Goal: Task Accomplishment & Management: Complete application form

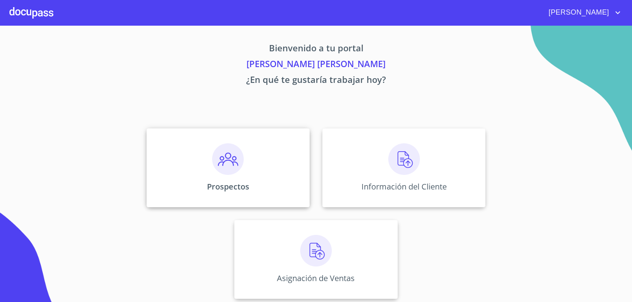
click at [225, 168] on img at bounding box center [228, 159] width 32 height 32
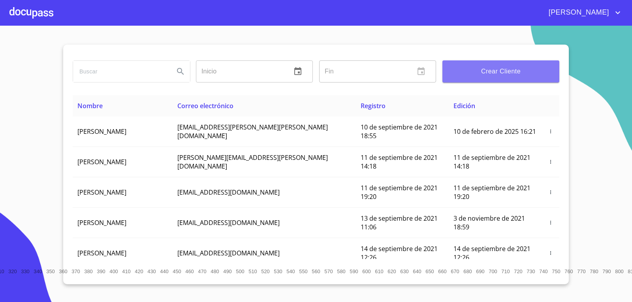
click at [466, 77] on span "Crear Cliente" at bounding box center [501, 71] width 104 height 11
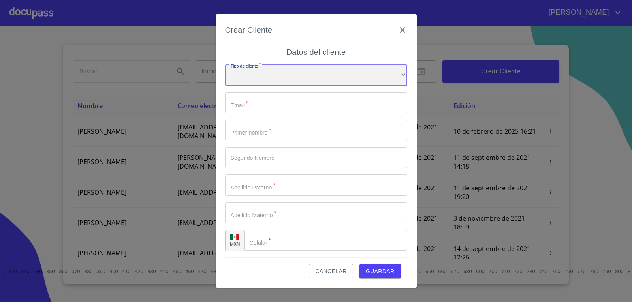
click at [235, 84] on div "​" at bounding box center [316, 75] width 182 height 21
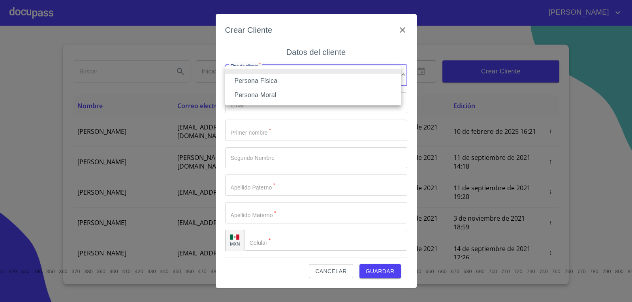
click at [244, 81] on li "Persona Física" at bounding box center [313, 81] width 176 height 14
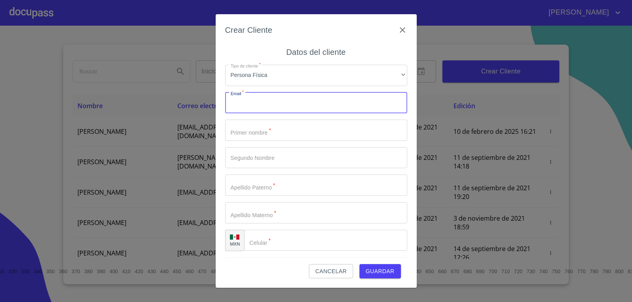
click at [247, 101] on input "Tipo de cliente   *" at bounding box center [316, 102] width 182 height 21
click at [299, 98] on input "Tipo de cliente   *" at bounding box center [316, 102] width 182 height 21
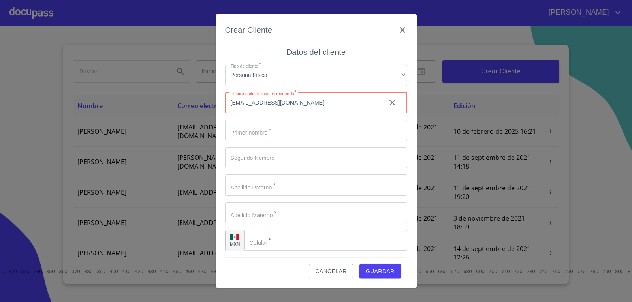
type input "madelcarmenmendozar@gmail.com"
click at [279, 134] on input "Tipo de cliente   *" at bounding box center [316, 130] width 182 height 21
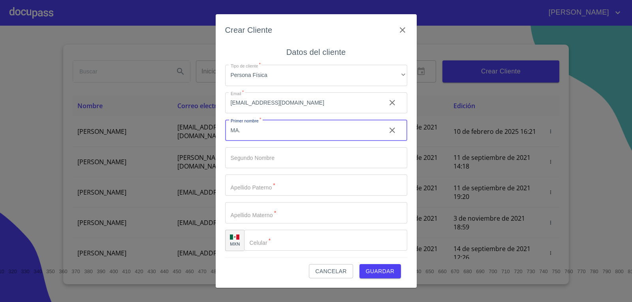
type input "MA."
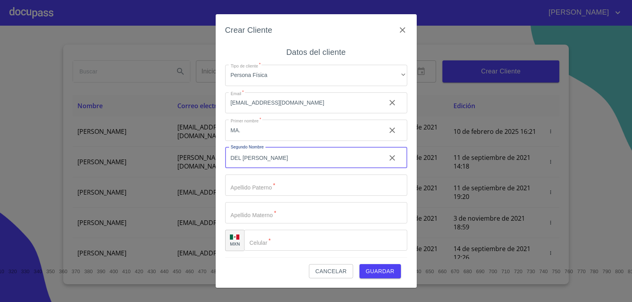
type input "DEL CARMEN"
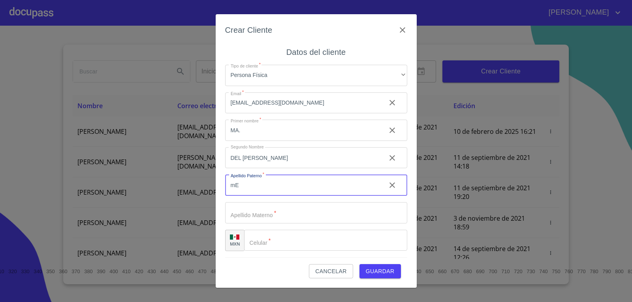
type input "m"
type input "Mendoza"
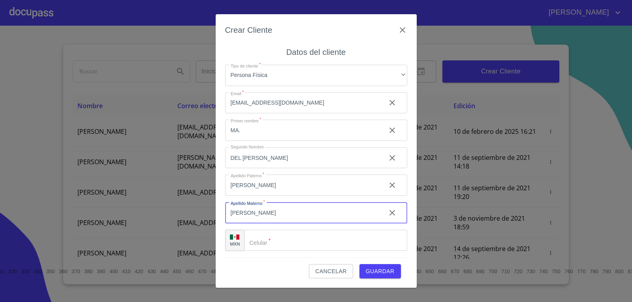
type input "Rojas"
click at [286, 241] on input "Tipo de cliente   *" at bounding box center [325, 240] width 163 height 21
type input "[PHONE_NUMBER]"
click at [381, 271] on span "Guardar" at bounding box center [380, 272] width 29 height 10
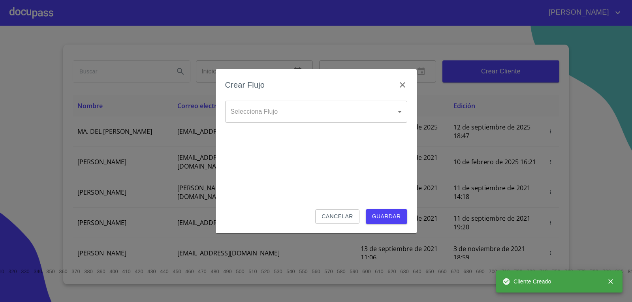
click at [352, 115] on body "LUIS ENRIQUE Inicio ​ Fin ​ Crear Cliente Nombre Correo electrónico Registro Ed…" at bounding box center [316, 151] width 632 height 302
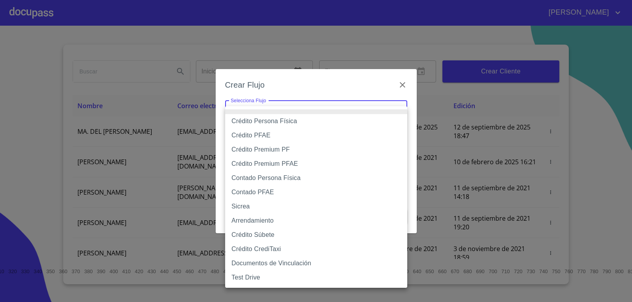
click at [314, 121] on li "Crédito Persona Física" at bounding box center [316, 121] width 182 height 14
type input "6009fb3c7d1714eb8809aa97"
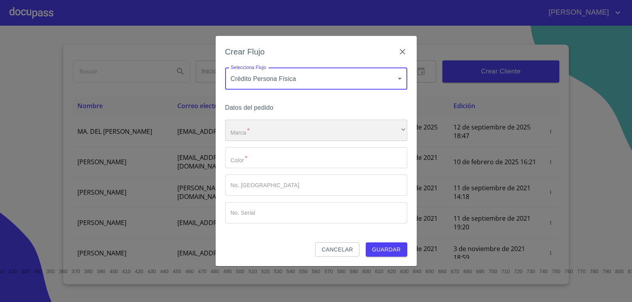
click at [265, 140] on div "​" at bounding box center [316, 130] width 182 height 21
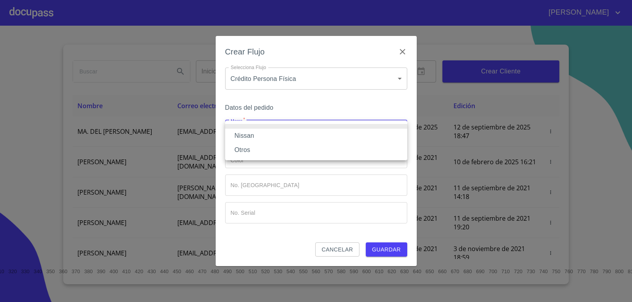
click at [265, 140] on li "Nissan" at bounding box center [316, 136] width 182 height 14
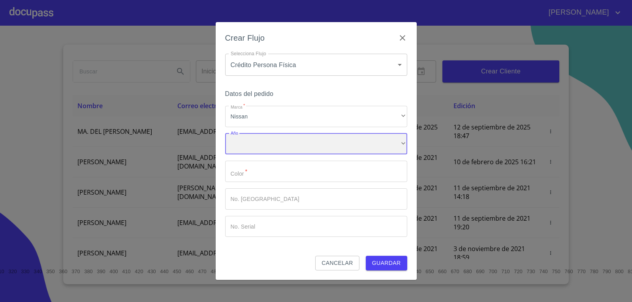
click at [267, 147] on div "​" at bounding box center [316, 143] width 182 height 21
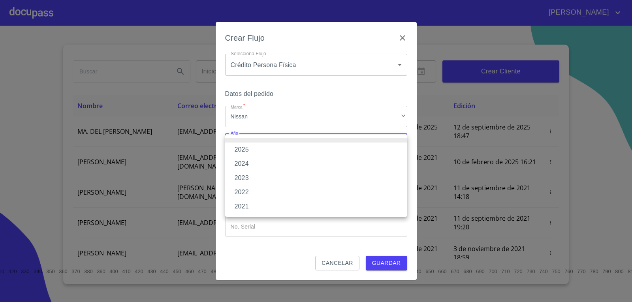
click at [267, 150] on li "2025" at bounding box center [316, 150] width 182 height 14
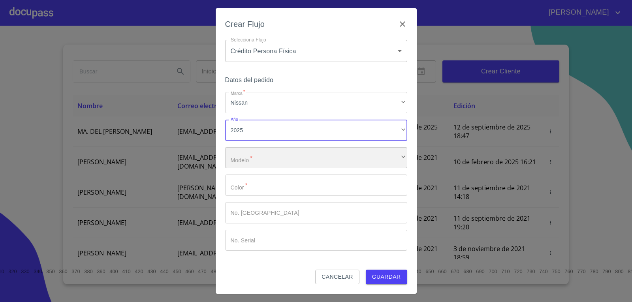
click at [273, 156] on div "​" at bounding box center [316, 157] width 182 height 21
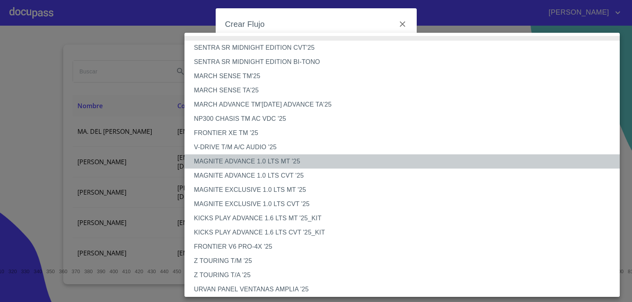
click at [245, 163] on li "MAGNITE ADVANCE 1.0 LTS MT '25" at bounding box center [404, 161] width 441 height 14
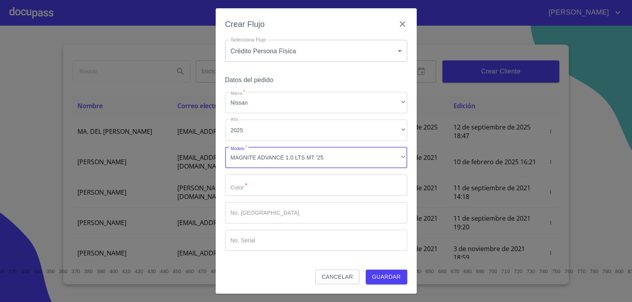
click at [246, 180] on input "Marca   *" at bounding box center [316, 185] width 182 height 21
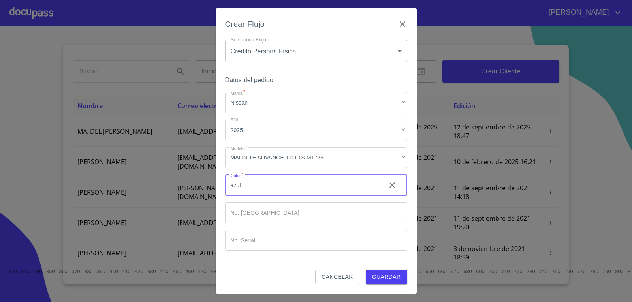
type input "azul"
click at [389, 280] on span "Guardar" at bounding box center [386, 277] width 29 height 10
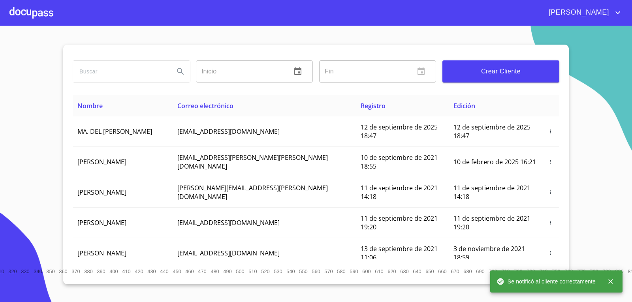
click at [31, 23] on div at bounding box center [31, 12] width 44 height 25
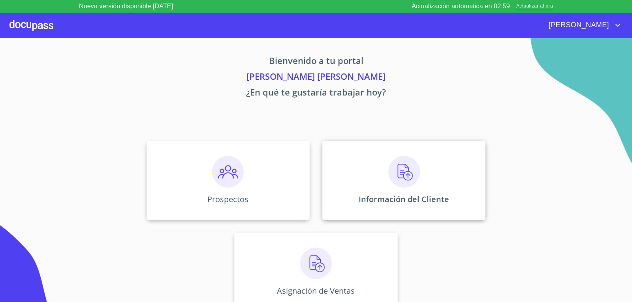
click at [399, 174] on img at bounding box center [404, 172] width 32 height 32
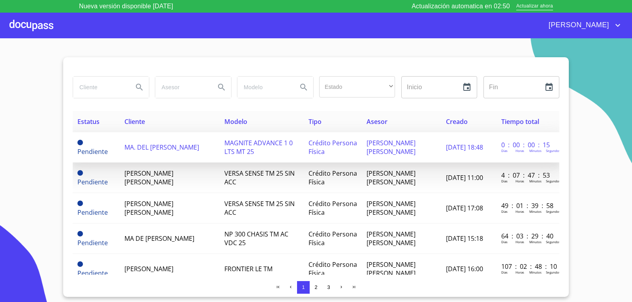
click at [163, 143] on span "MA. DEL [PERSON_NAME]" at bounding box center [161, 147] width 75 height 9
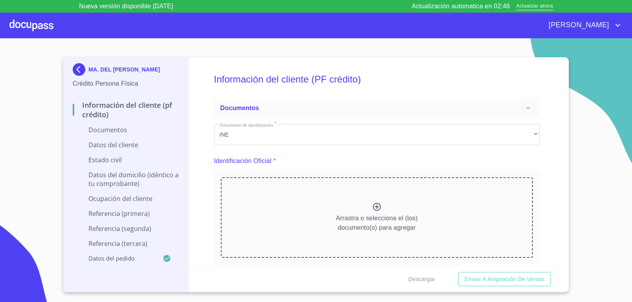
scroll to position [39, 0]
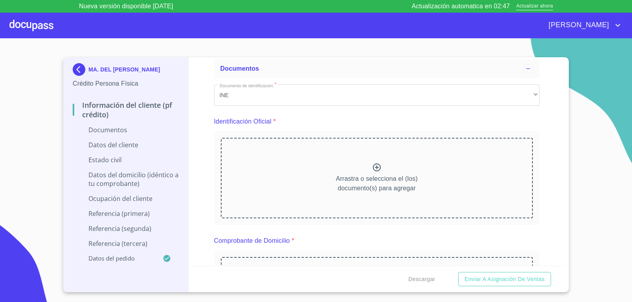
click at [375, 166] on icon at bounding box center [376, 167] width 9 height 9
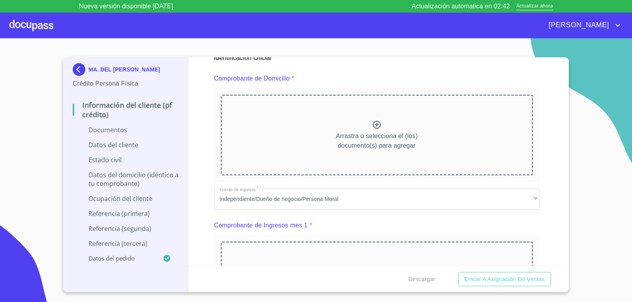
scroll to position [276, 0]
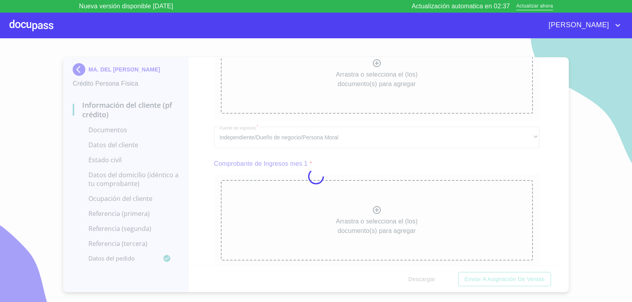
click at [189, 200] on div at bounding box center [316, 176] width 632 height 276
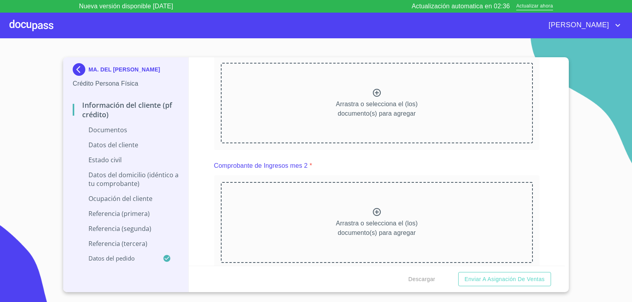
scroll to position [395, 0]
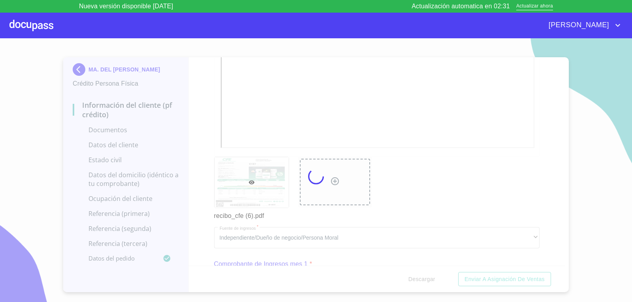
click at [184, 181] on div at bounding box center [316, 176] width 632 height 276
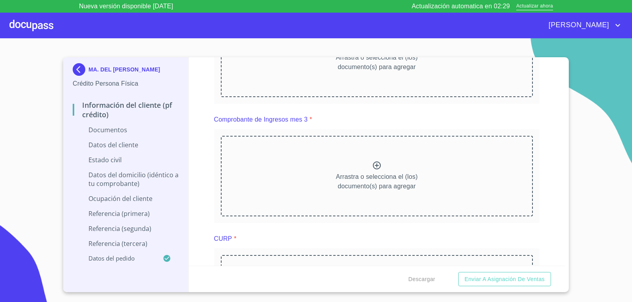
scroll to position [790, 0]
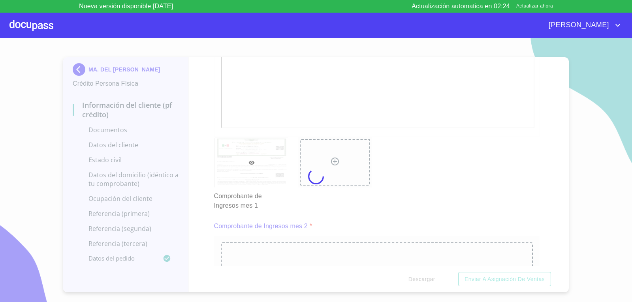
click at [211, 192] on div at bounding box center [316, 176] width 632 height 276
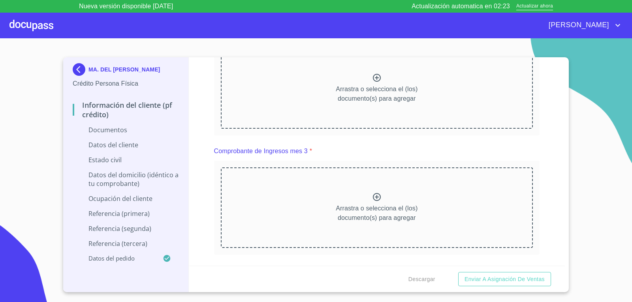
scroll to position [1027, 0]
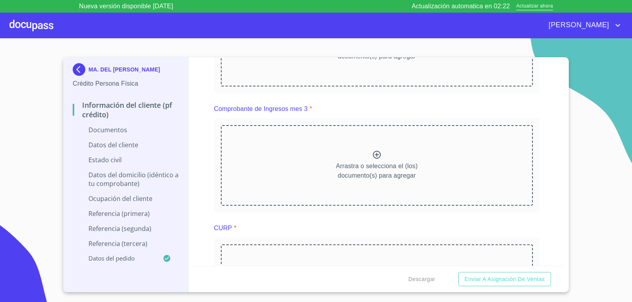
click at [373, 39] on icon at bounding box center [377, 36] width 8 height 8
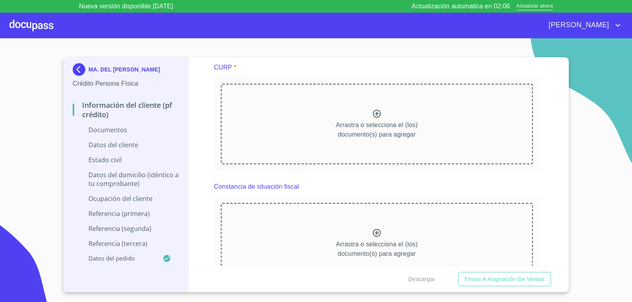
scroll to position [1422, 0]
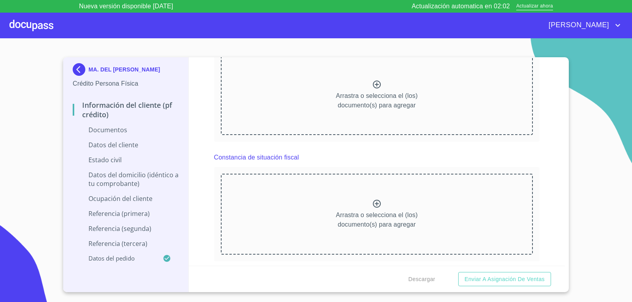
scroll to position [1777, 0]
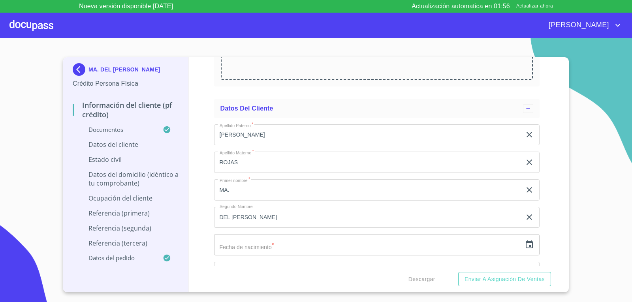
scroll to position [2133, 0]
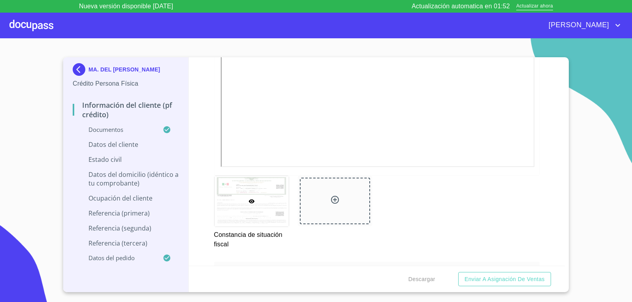
click at [213, 236] on div "Información del cliente (PF crédito) Documentos Documento de identificación.   …" at bounding box center [377, 161] width 376 height 209
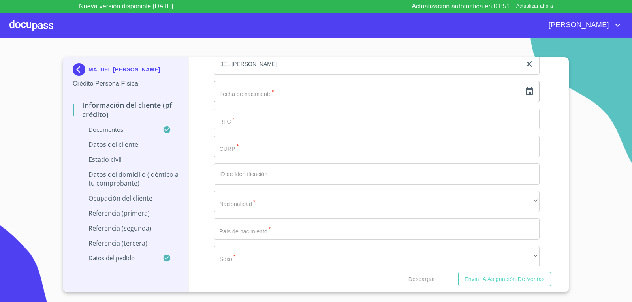
scroll to position [2528, 0]
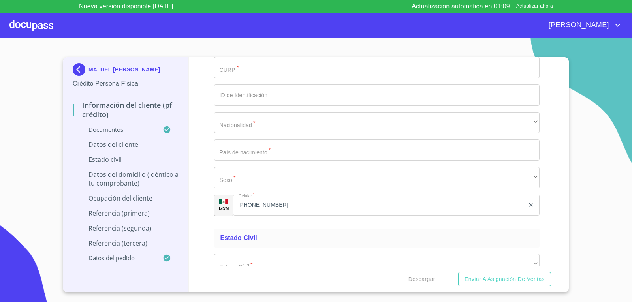
click at [526, 16] on icon "button" at bounding box center [529, 12] width 7 height 8
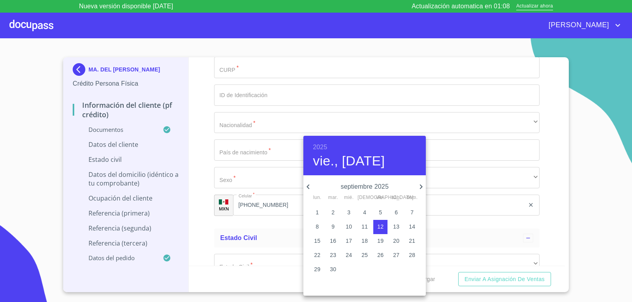
click at [318, 145] on h6 "2025" at bounding box center [320, 147] width 14 height 11
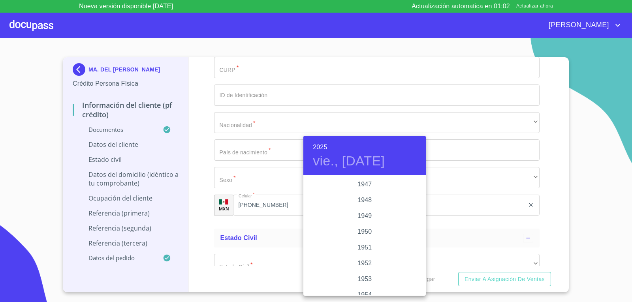
scroll to position [427, 0]
click at [362, 292] on div "1959" at bounding box center [364, 295] width 122 height 16
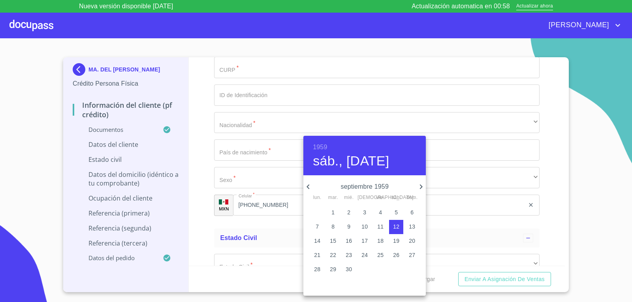
click at [310, 186] on icon "button" at bounding box center [307, 186] width 9 height 9
click at [309, 188] on icon "button" at bounding box center [307, 186] width 9 height 9
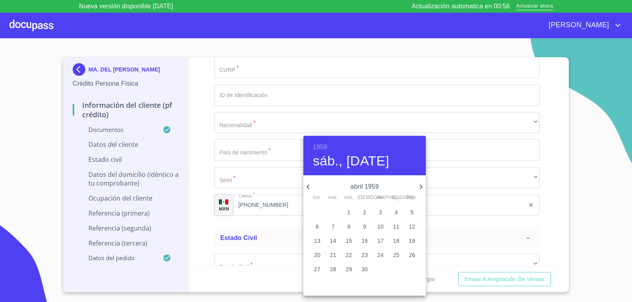
click at [419, 187] on icon "button" at bounding box center [420, 186] width 9 height 9
click at [412, 255] on p "24" at bounding box center [412, 255] width 6 height 8
type input "[DATE]"
click at [234, 257] on div at bounding box center [316, 151] width 632 height 302
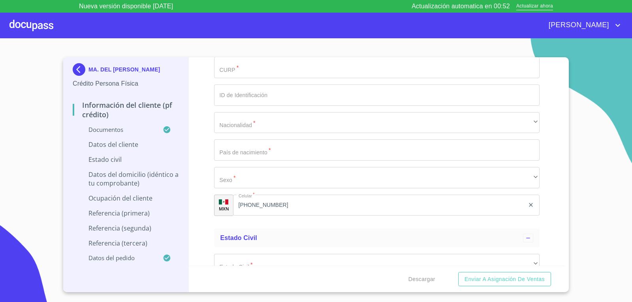
click at [246, 51] on input "Documento de identificación.   *" at bounding box center [377, 40] width 326 height 21
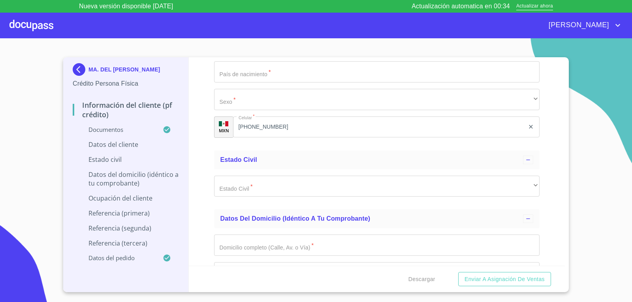
scroll to position [2607, 0]
type input "MERC590524P18"
type input "MERC590524MMCNJR03"
click at [258, 27] on input "Documento de identificación.   *" at bounding box center [377, 16] width 326 height 21
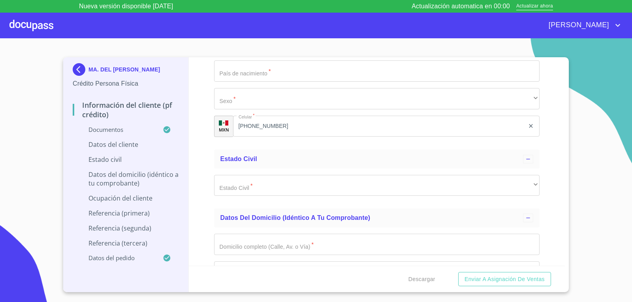
type input "19584343"
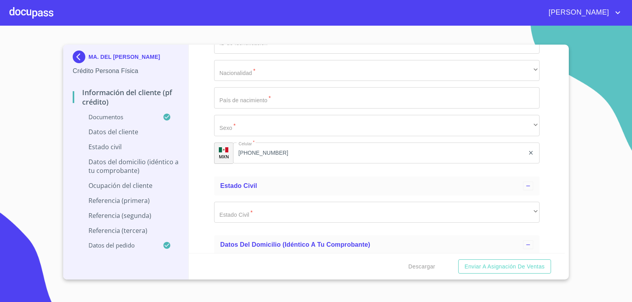
scroll to position [2646, 0]
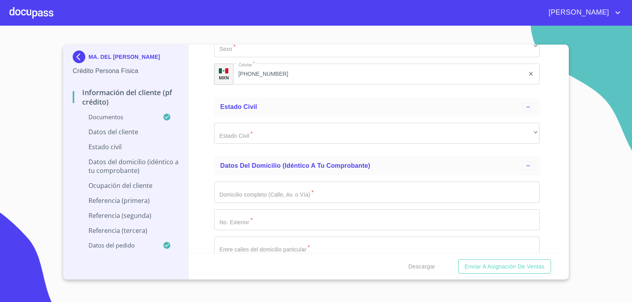
type input "1958434363"
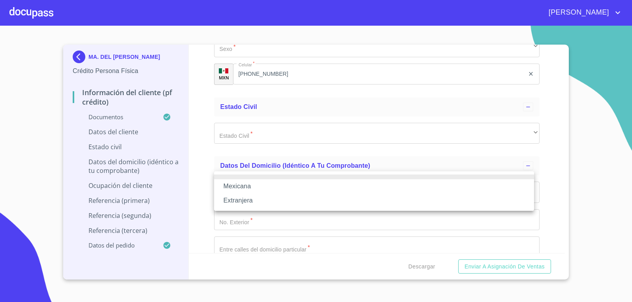
click at [248, 187] on li "Mexicana" at bounding box center [374, 186] width 320 height 14
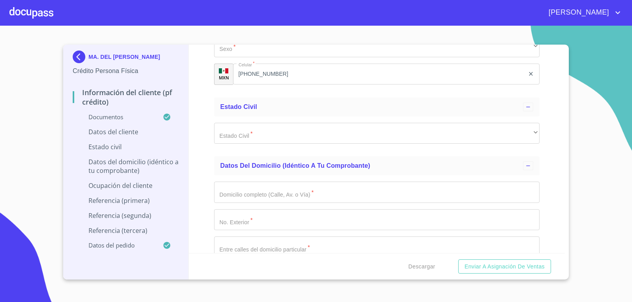
click at [250, 30] on input "Documento de identificación.   *" at bounding box center [377, 18] width 326 height 21
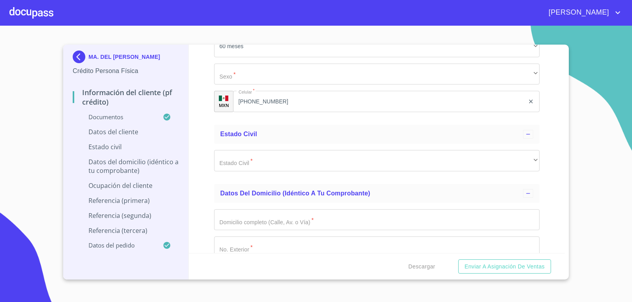
type input "[GEOGRAPHIC_DATA]"
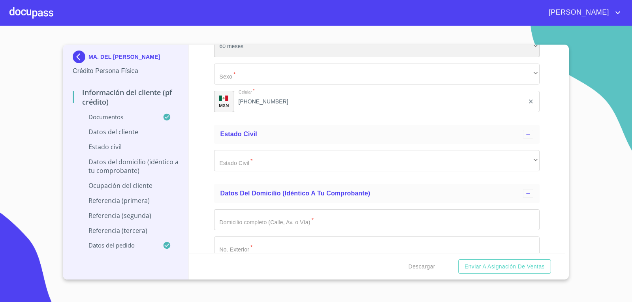
click at [242, 57] on div "60 meses" at bounding box center [377, 46] width 326 height 21
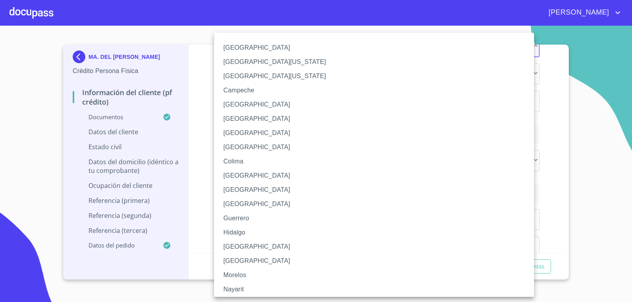
click at [250, 190] on li "[GEOGRAPHIC_DATA]" at bounding box center [377, 190] width 326 height 14
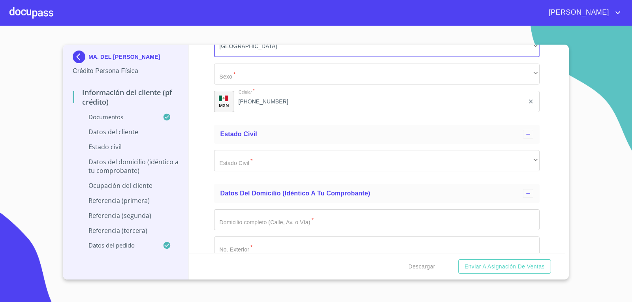
click at [191, 197] on div "Información del cliente (PF crédito) Documentos Documento de identificación.   …" at bounding box center [377, 149] width 376 height 209
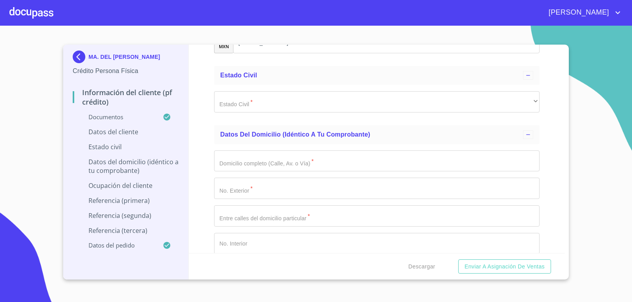
scroll to position [2725, 0]
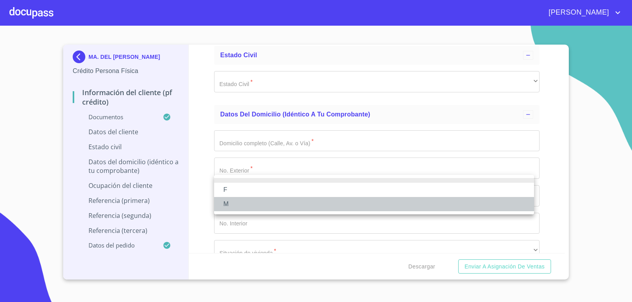
click at [238, 199] on li "M" at bounding box center [374, 204] width 320 height 14
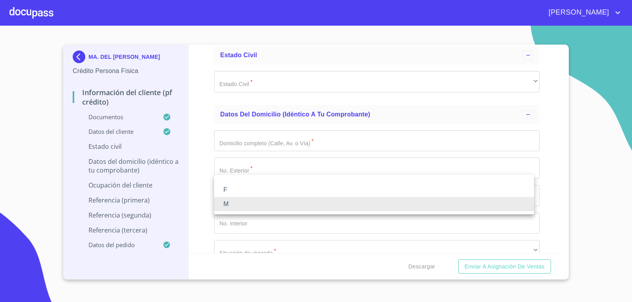
click at [240, 194] on li "F" at bounding box center [374, 190] width 320 height 14
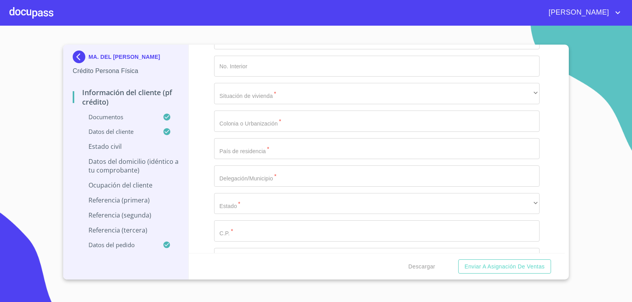
scroll to position [2883, 0]
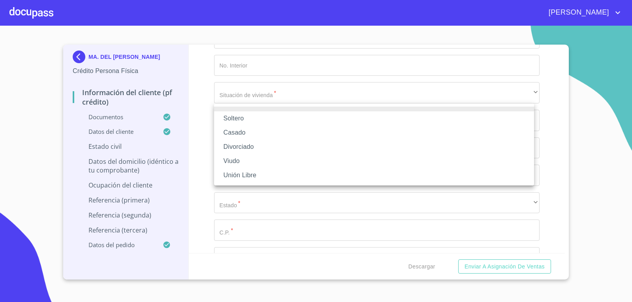
click at [266, 165] on li "Viudo" at bounding box center [374, 161] width 320 height 14
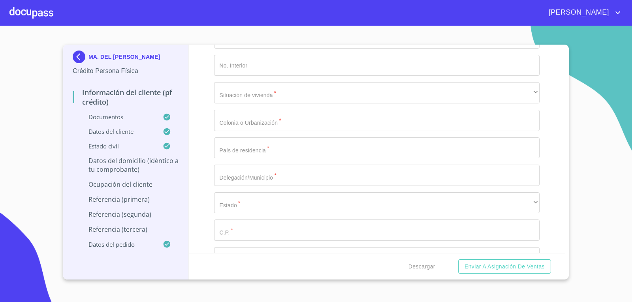
click at [199, 174] on div "Información del cliente (PF crédito) Documentos Documento de identificación.   …" at bounding box center [377, 149] width 376 height 209
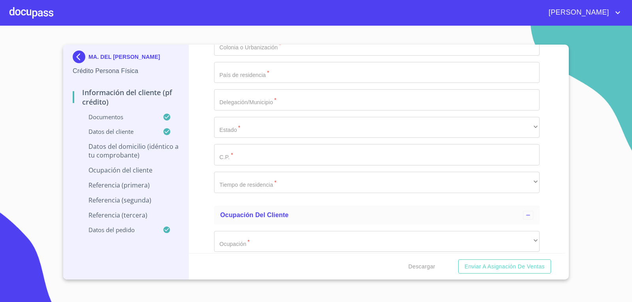
scroll to position [2962, 0]
type input "[GEOGRAPHIC_DATA]"
type input "450"
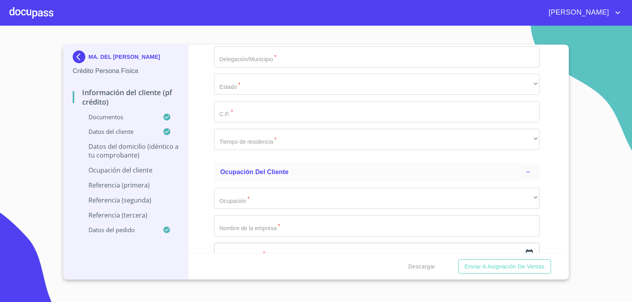
type input "COVADONGA Y ALVACETE"
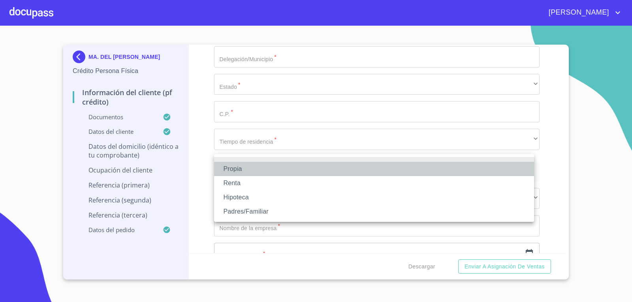
click at [282, 173] on li "Propia" at bounding box center [374, 169] width 320 height 14
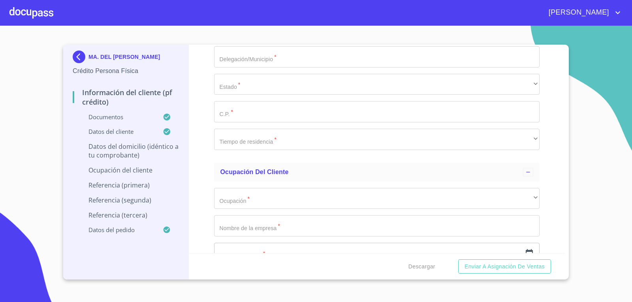
click at [275, 156] on div "Domicilio completo (Calle, Av. o Vía)   * [GEOGRAPHIC_DATA] ​ No. Exterior   *…" at bounding box center [377, 2] width 326 height 309
click at [272, 13] on input "Documento de identificación.   *" at bounding box center [377, 1] width 326 height 21
type input "$2,000,000"
click at [275, 40] on input "Documento de identificación.   *" at bounding box center [377, 29] width 326 height 21
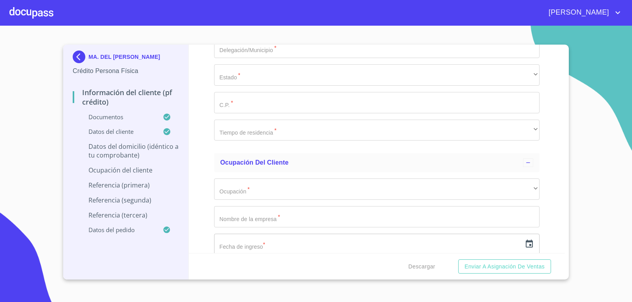
scroll to position [3080, 0]
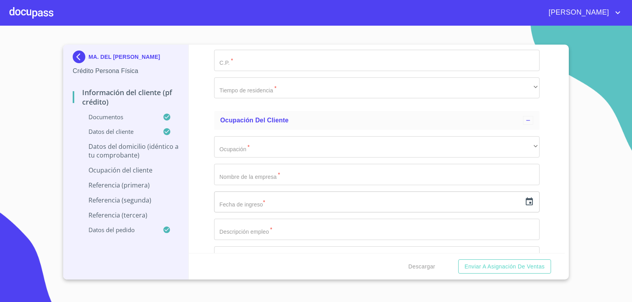
type input "[GEOGRAPHIC_DATA]"
click at [234, 16] on input "Documento de identificación.   *" at bounding box center [377, 5] width 326 height 21
type input "ZAPOPAN"
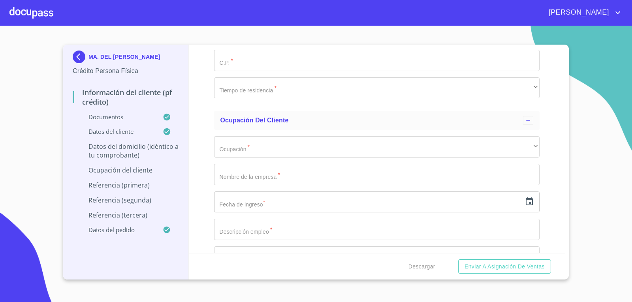
click at [252, 43] on div "​" at bounding box center [377, 32] width 326 height 21
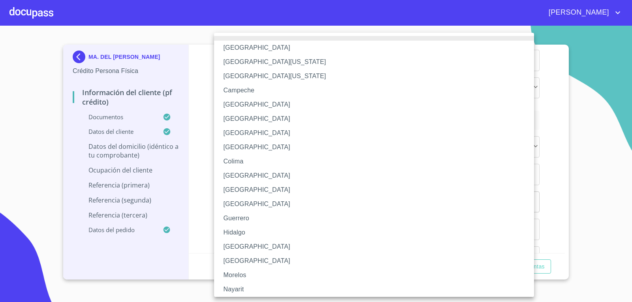
click at [243, 245] on li "[GEOGRAPHIC_DATA]" at bounding box center [377, 247] width 326 height 14
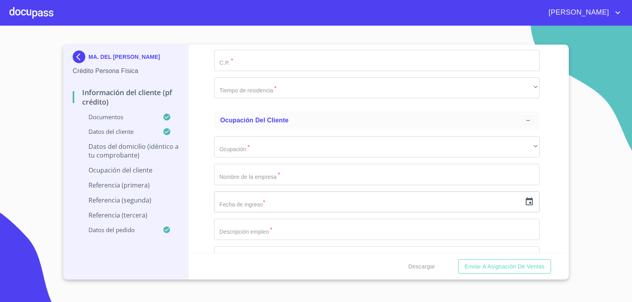
click at [194, 207] on div "Información del cliente (PF crédito) Documentos Documento de identificación.   …" at bounding box center [377, 149] width 376 height 209
type input "45130"
click at [301, 20] on div "​" at bounding box center [377, 8] width 326 height 21
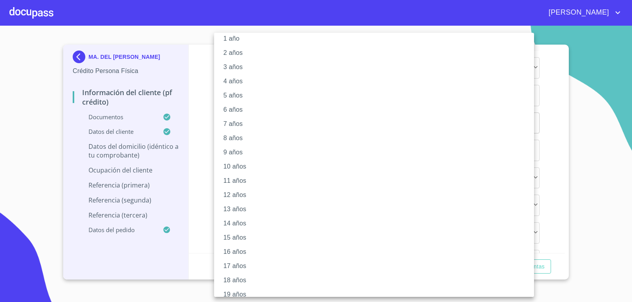
scroll to position [45, 0]
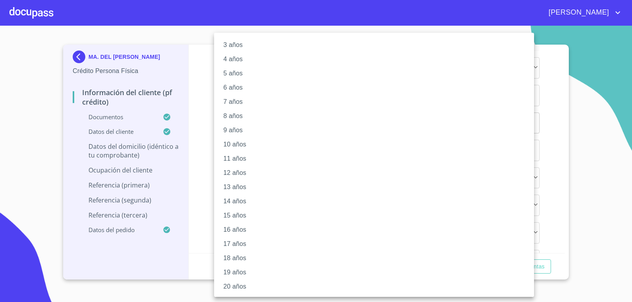
click at [252, 286] on li "20 años" at bounding box center [377, 287] width 326 height 14
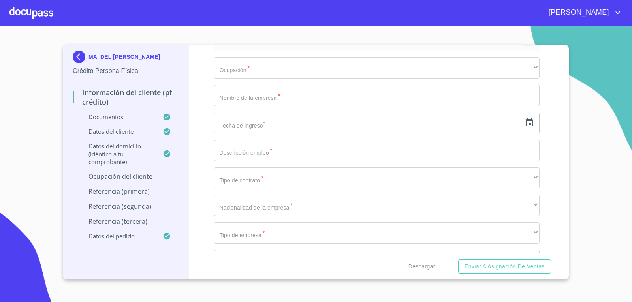
scroll to position [45, 0]
click at [211, 223] on div "Información del cliente (PF crédito) Documentos Documento de identificación.   …" at bounding box center [377, 149] width 376 height 209
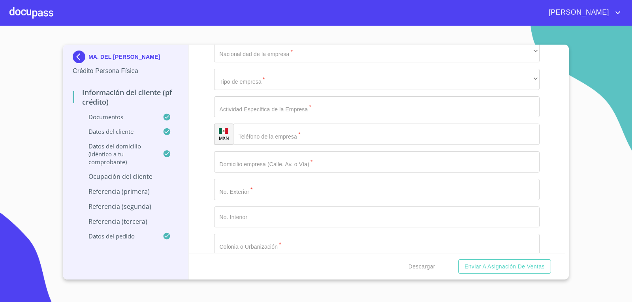
scroll to position [3238, 0]
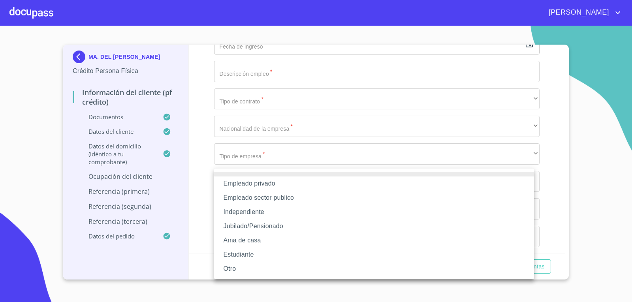
click at [269, 229] on li "Jubilado/Pensionado" at bounding box center [374, 226] width 320 height 14
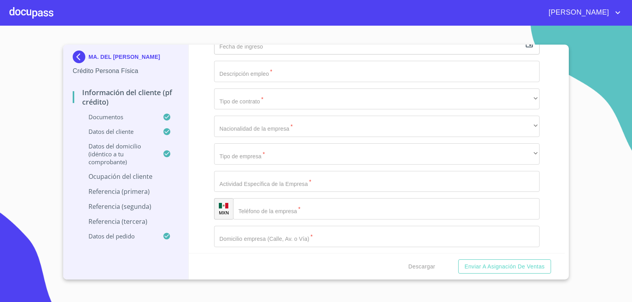
click at [199, 206] on div "Información del cliente (PF crédito) Documentos Documento de identificación.   …" at bounding box center [377, 149] width 376 height 209
click at [272, 27] on input "Documento de identificación.   *" at bounding box center [377, 16] width 326 height 21
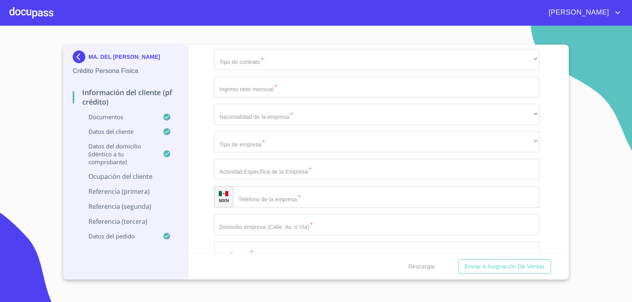
type input "IMSS"
click at [551, 130] on div "Información del cliente (PF crédito) Documentos Documento de identificación.   …" at bounding box center [377, 149] width 376 height 209
click at [526, 8] on icon "button" at bounding box center [529, 4] width 7 height 8
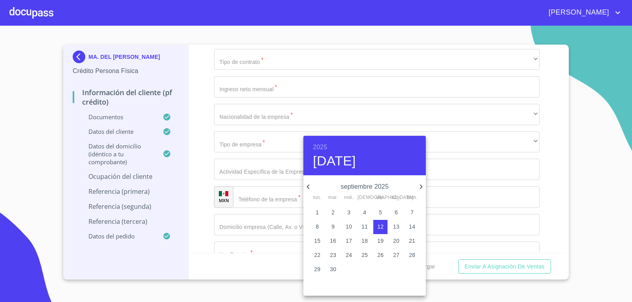
click at [190, 168] on div at bounding box center [316, 151] width 632 height 302
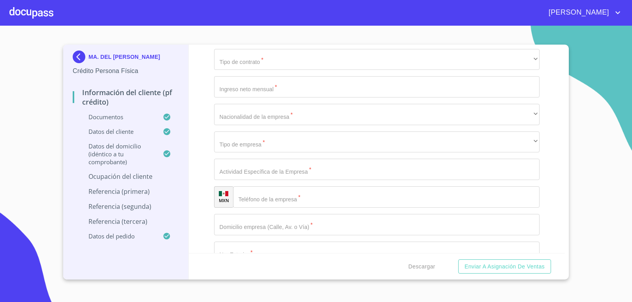
click at [532, 15] on div "​" at bounding box center [377, 4] width 326 height 21
click at [526, 8] on icon "button" at bounding box center [529, 4] width 7 height 8
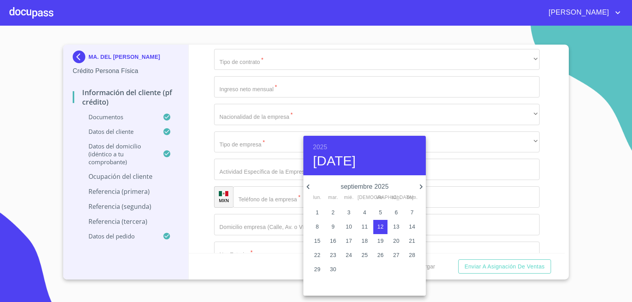
click at [319, 140] on div "2025 [DATE]" at bounding box center [364, 155] width 122 height 39
click at [320, 148] on h6 "2025" at bounding box center [320, 147] width 14 height 11
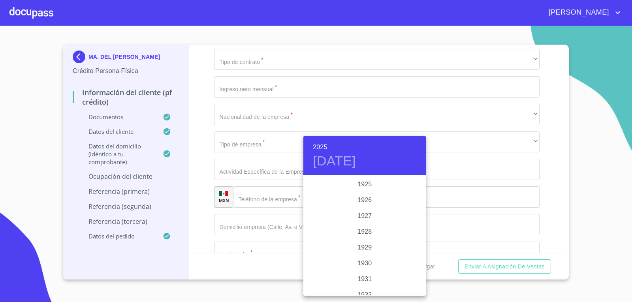
scroll to position [1532, 0]
click at [365, 184] on div "2022" at bounding box center [364, 185] width 122 height 16
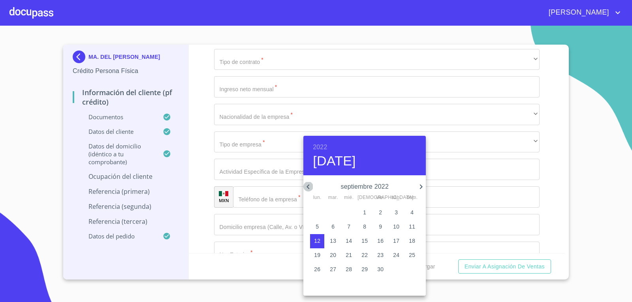
click at [306, 184] on icon "button" at bounding box center [307, 186] width 9 height 9
click at [351, 211] on span "1" at bounding box center [349, 213] width 14 height 8
type input "1 de jun. de 2022"
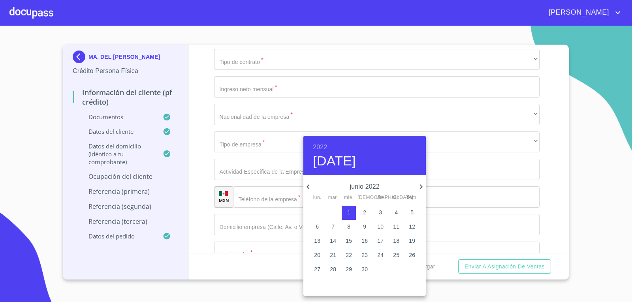
click at [186, 218] on div at bounding box center [316, 151] width 632 height 302
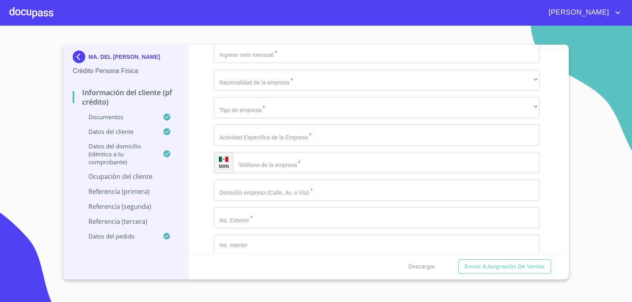
scroll to position [3357, 0]
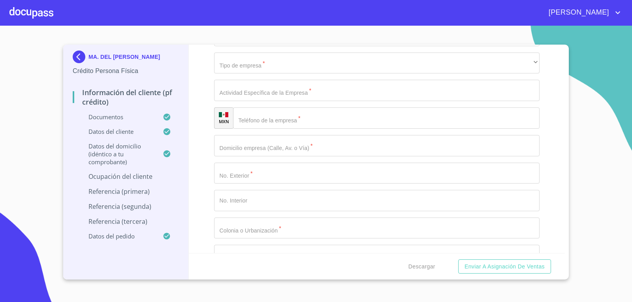
type input "JUBILADA"
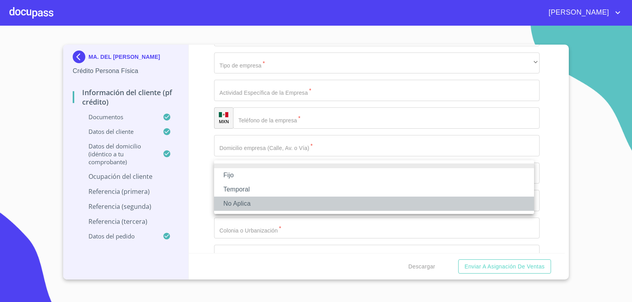
click at [283, 204] on li "No Aplica" at bounding box center [374, 204] width 320 height 14
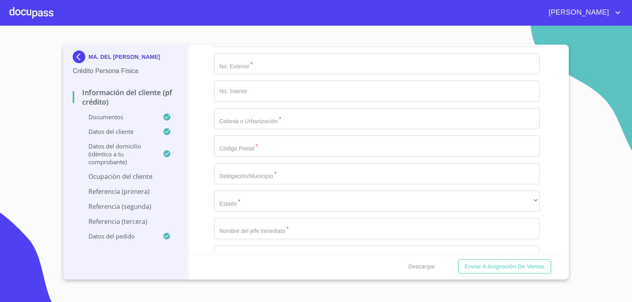
scroll to position [3475, 0]
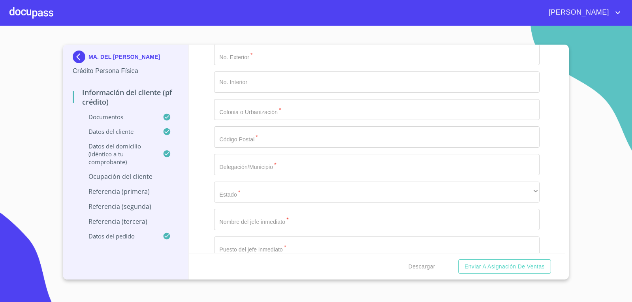
type input "35000"
click at [200, 135] on div "Información del cliente (PF crédito) Documentos Documento de identificación.   …" at bounding box center [377, 149] width 376 height 209
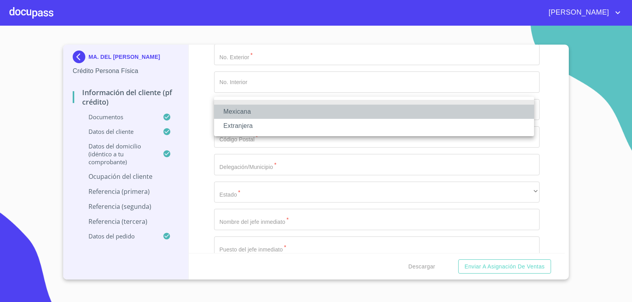
click at [248, 112] on li "Mexicana" at bounding box center [374, 112] width 320 height 14
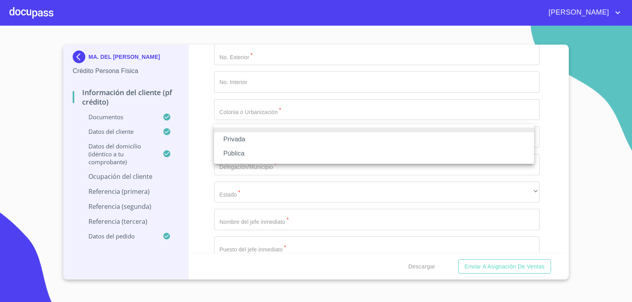
click at [244, 141] on li "Privada" at bounding box center [374, 139] width 320 height 14
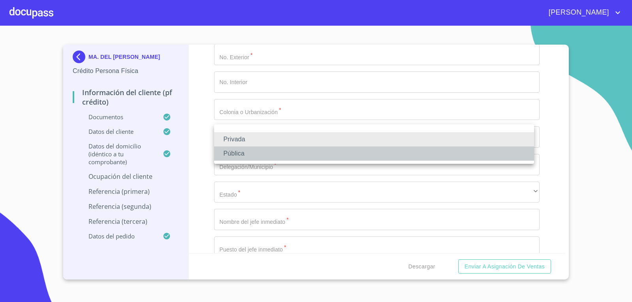
click at [233, 153] on li "Pública" at bounding box center [374, 154] width 320 height 14
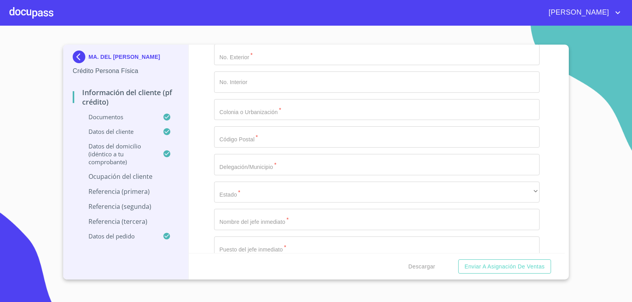
click at [207, 154] on div "Información del cliente (PF crédito) Documentos Documento de identificación.   …" at bounding box center [377, 149] width 376 height 209
type input "IMSS"
click at [313, 10] on input "Documento de identificación.   *" at bounding box center [396, -1] width 287 height 21
type input "[PHONE_NUMBER]"
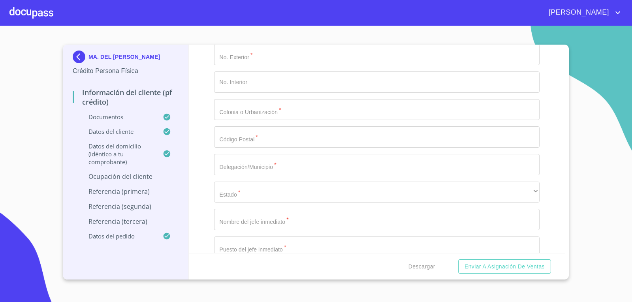
click at [324, 38] on input "Documento de identificación.   *" at bounding box center [377, 27] width 326 height 21
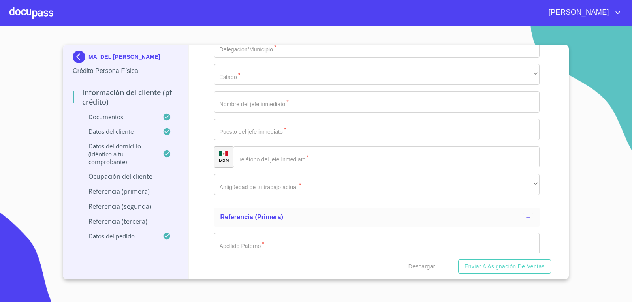
scroll to position [3594, 0]
type input "[PERSON_NAME] SUR"
